Goal: Register for event/course

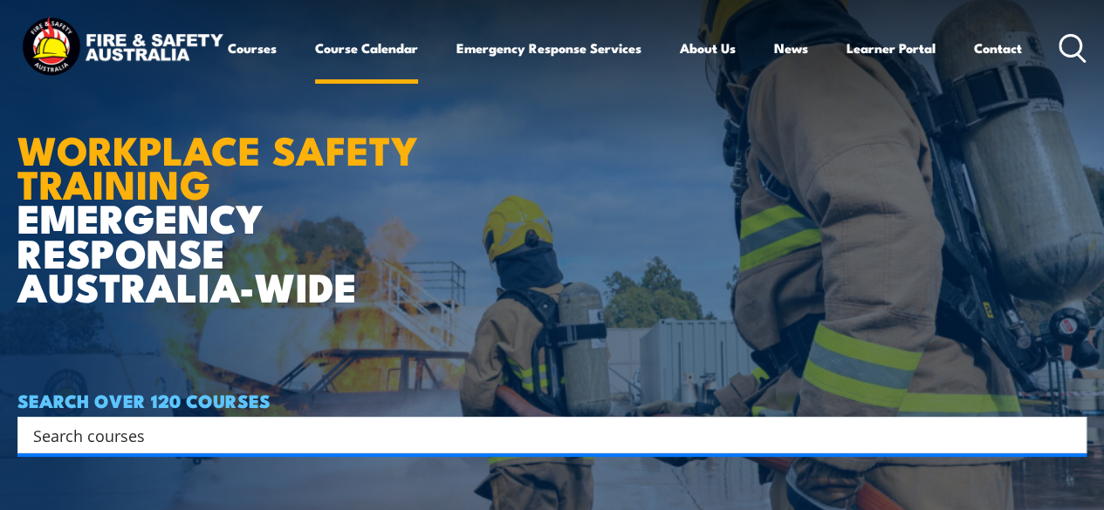
click at [315, 69] on link "Course Calendar" at bounding box center [366, 48] width 103 height 42
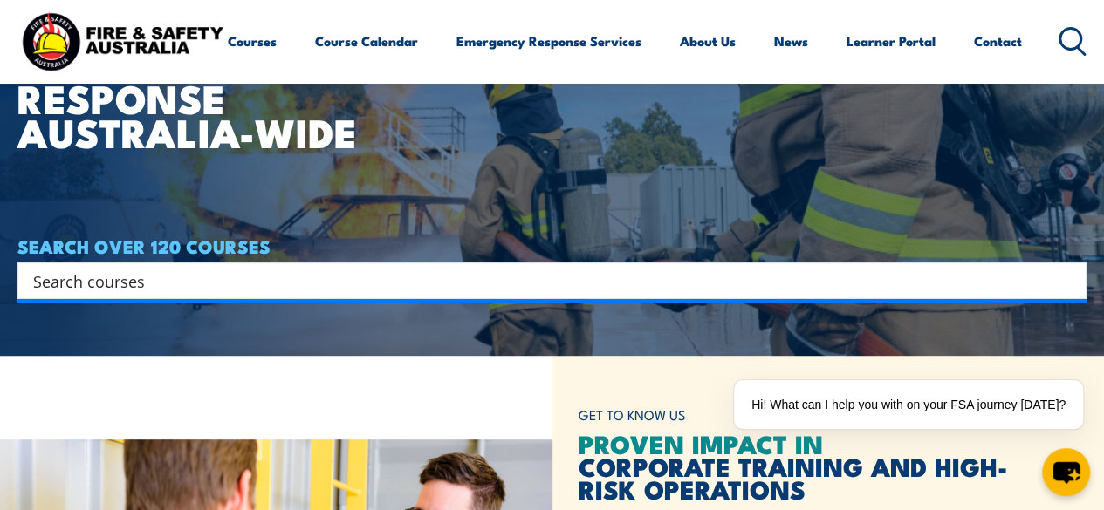
scroll to position [186, 0]
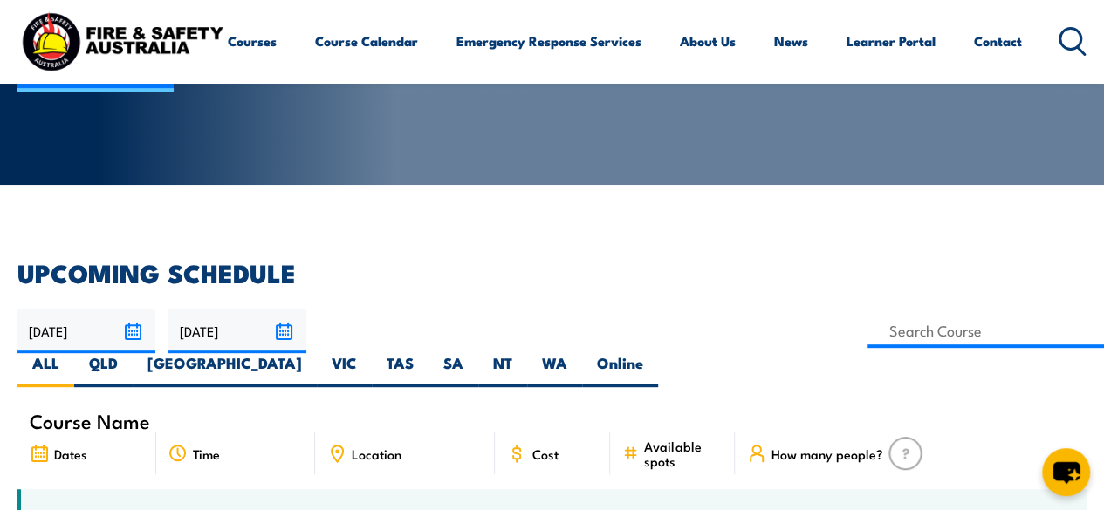
scroll to position [279, 0]
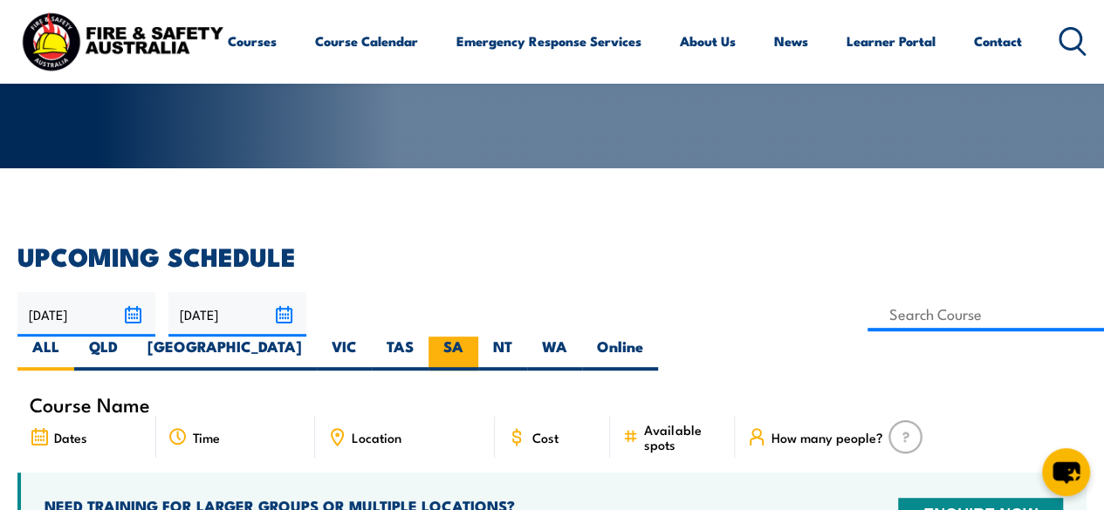
click at [478, 337] on label "SA" at bounding box center [453, 354] width 50 height 34
click at [475, 337] on input "SA" at bounding box center [468, 342] width 11 height 11
radio input "true"
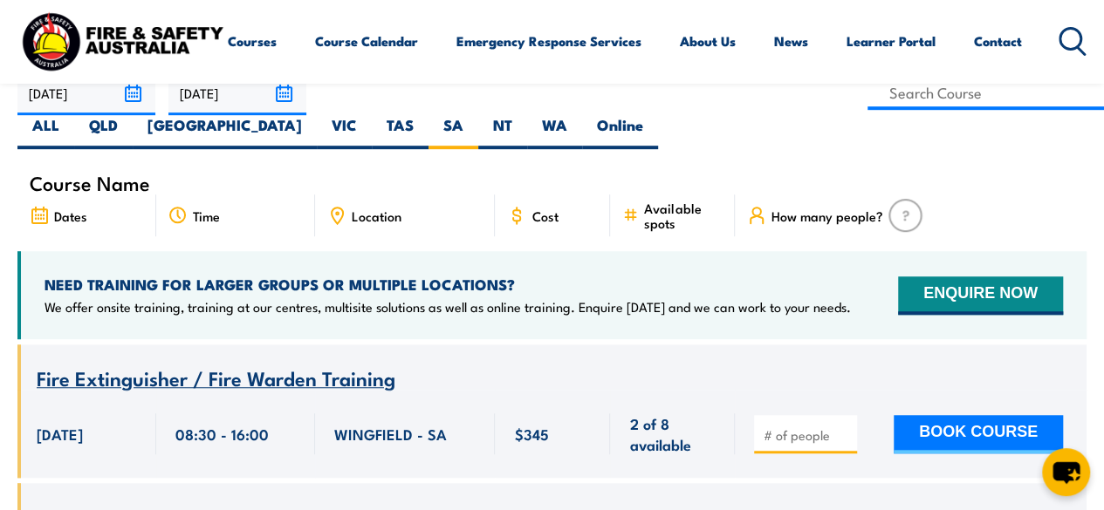
scroll to position [489, 0]
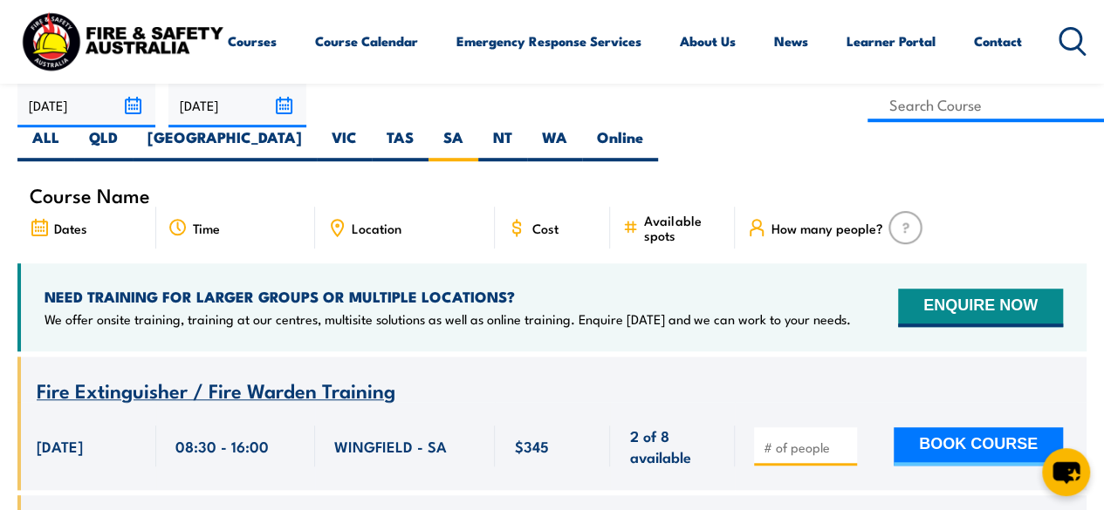
click at [832, 221] on span "How many people?" at bounding box center [827, 228] width 112 height 15
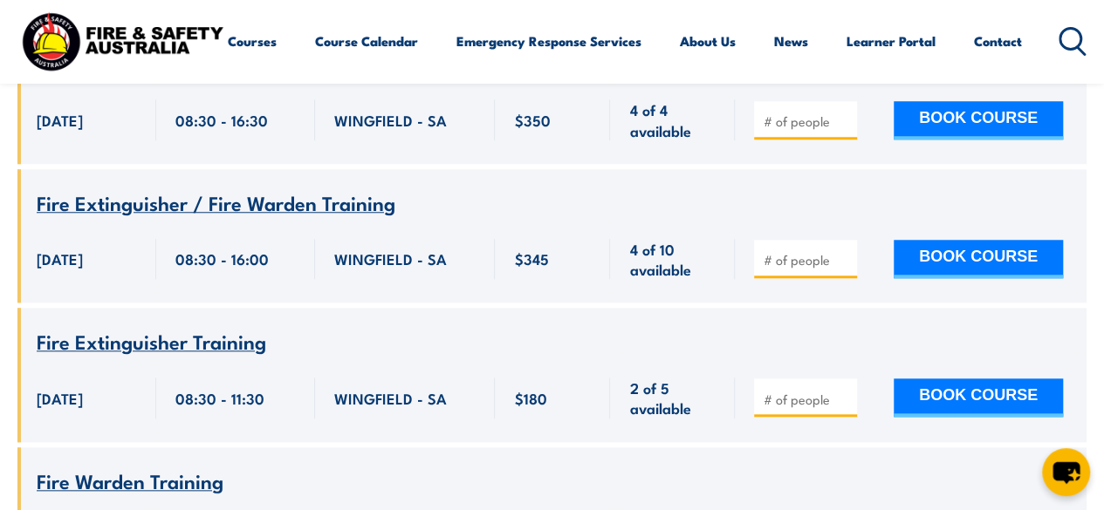
scroll to position [3977, 0]
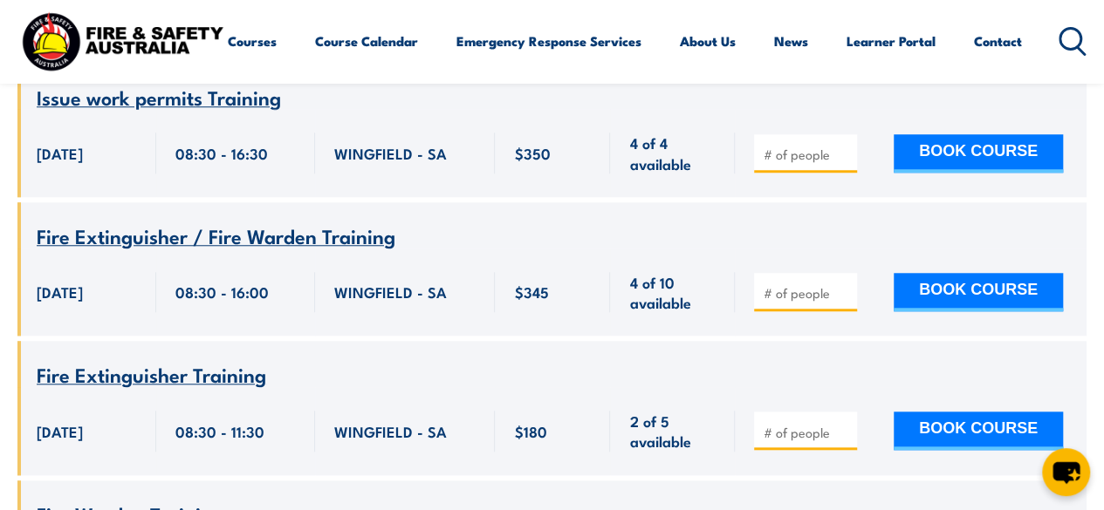
click at [245, 221] on span "Fire Extinguisher / Fire Warden Training" at bounding box center [216, 236] width 359 height 30
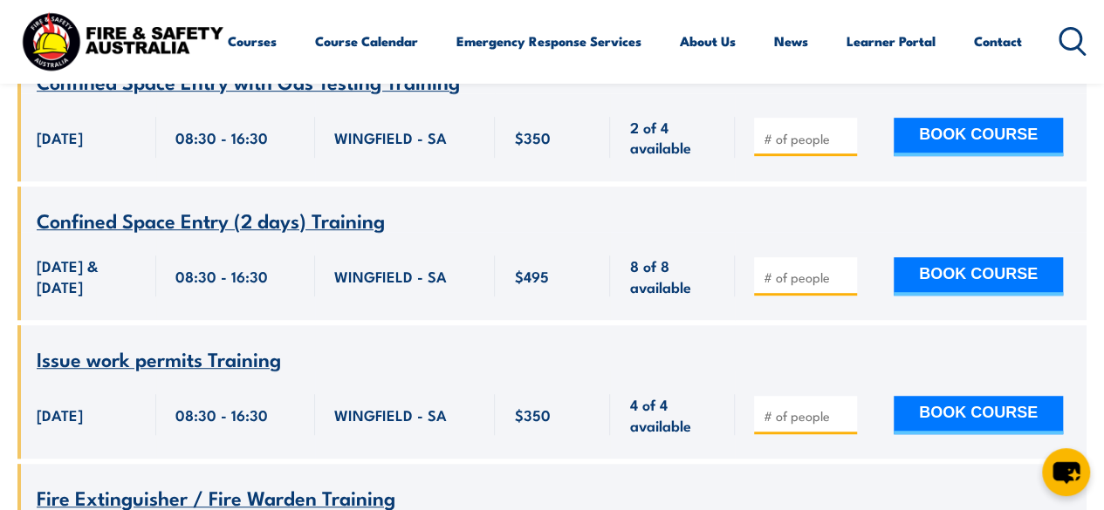
scroll to position [3698, 0]
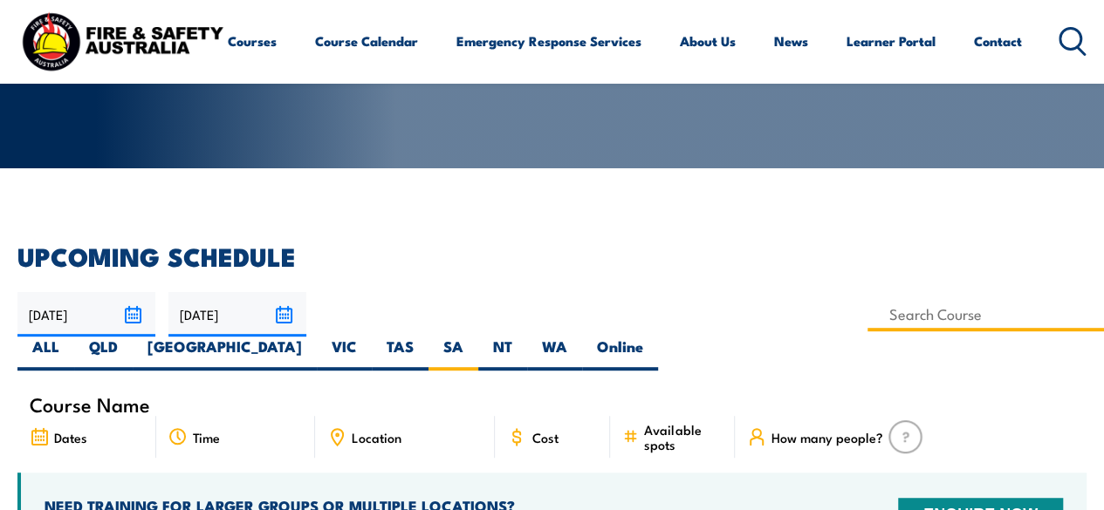
scroll to position [279, 0]
type input "Fire Warden Training"
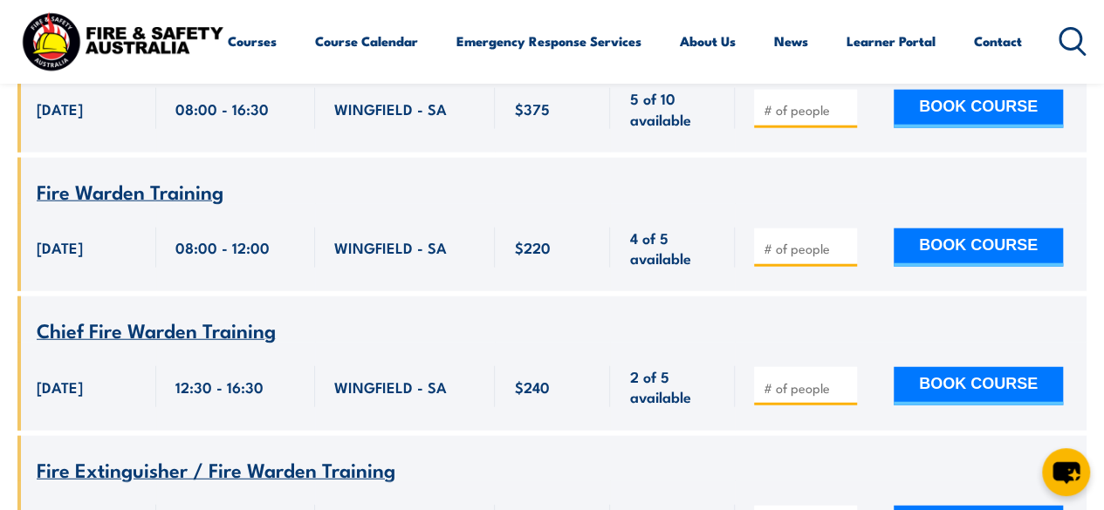
scroll to position [2059, 0]
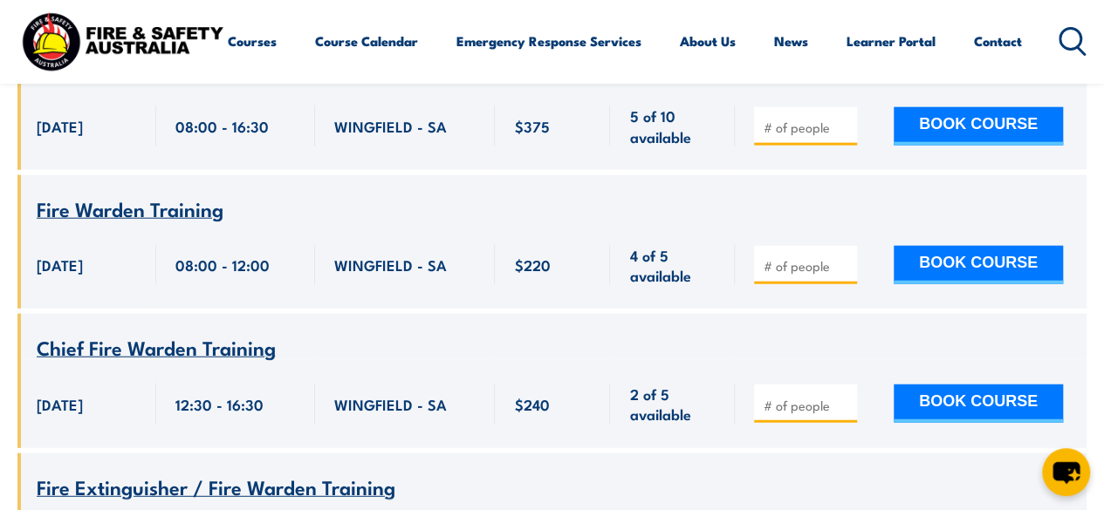
click at [680, 283] on div "Course Name Fire Extinguisher / Fire Warden Training 30 September 2025 345" at bounding box center [551, 463] width 1069 height 3355
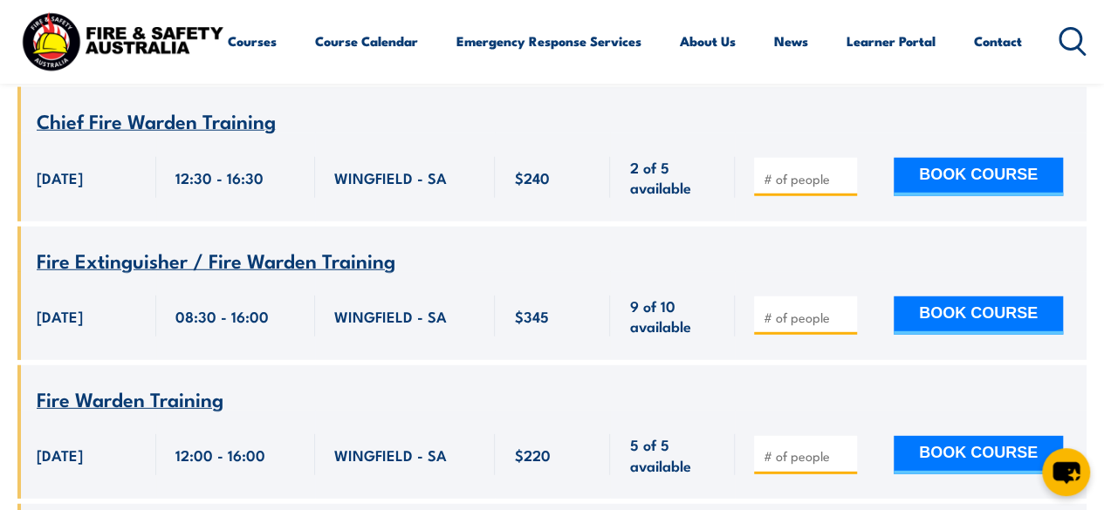
scroll to position [2369, 0]
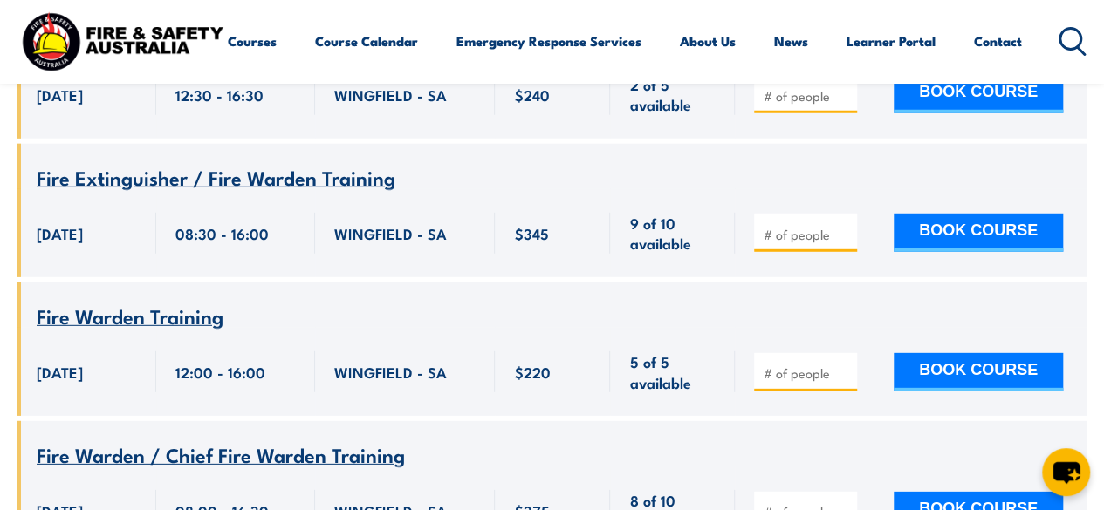
click at [719, 30] on div "Courses Course Calendar Emergency Response Services Services Overview Emergency…" at bounding box center [551, 41] width 1069 height 69
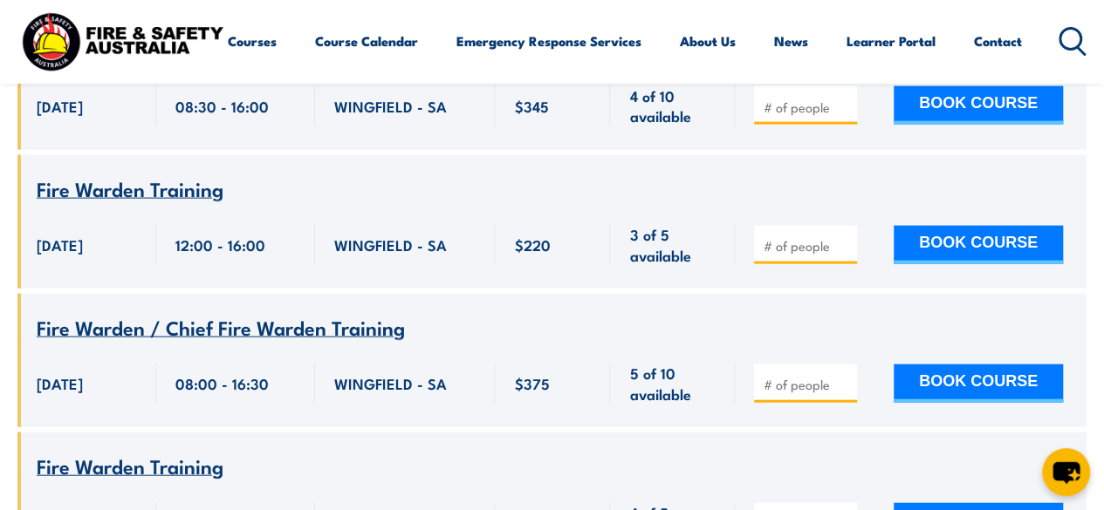
scroll to position [1778, 0]
